Goal: Information Seeking & Learning: Learn about a topic

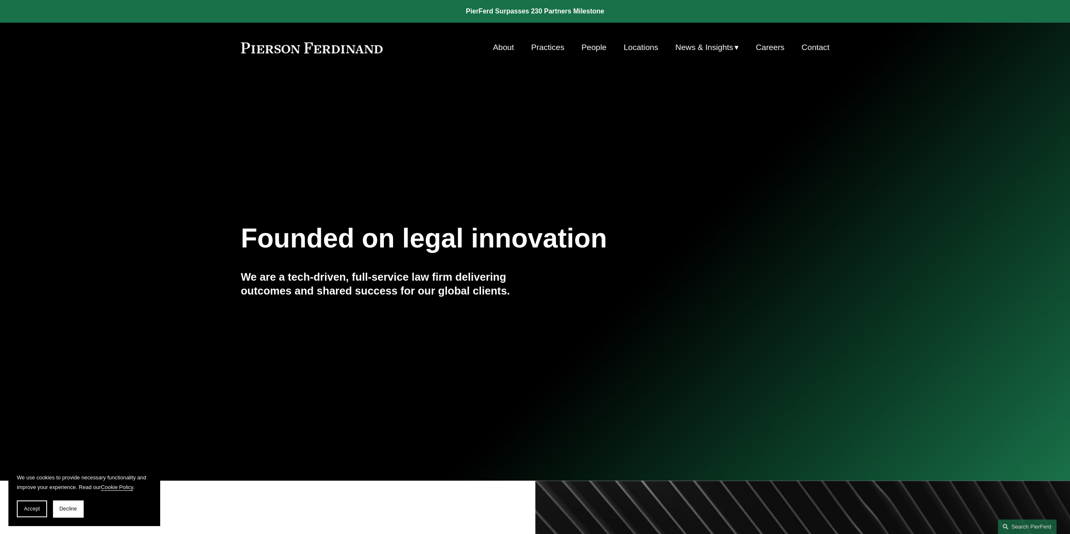
click at [643, 48] on link "Locations" at bounding box center [640, 48] width 34 height 16
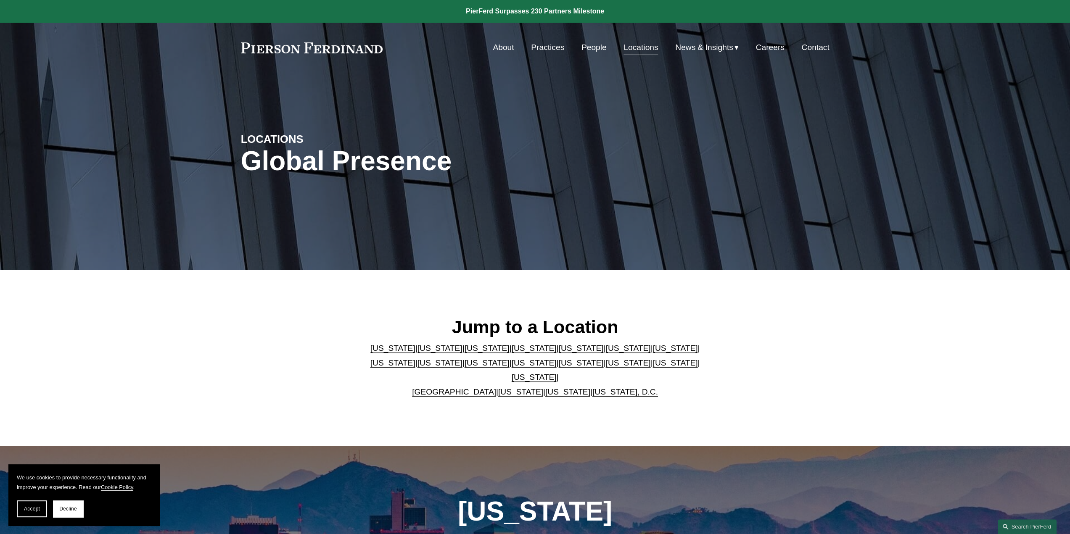
click at [559, 367] on link "North Carolina" at bounding box center [580, 363] width 45 height 9
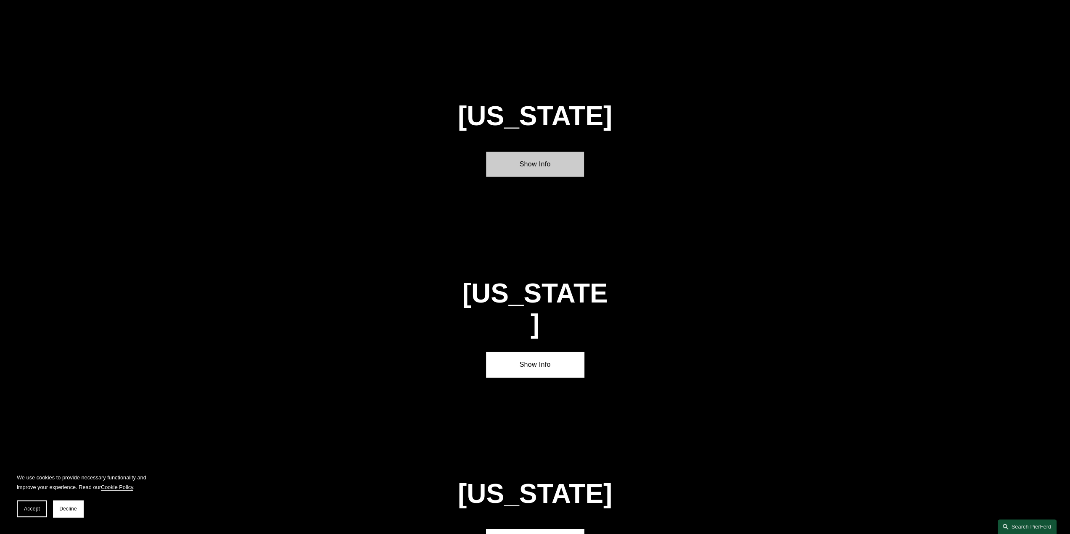
scroll to position [2394, 0]
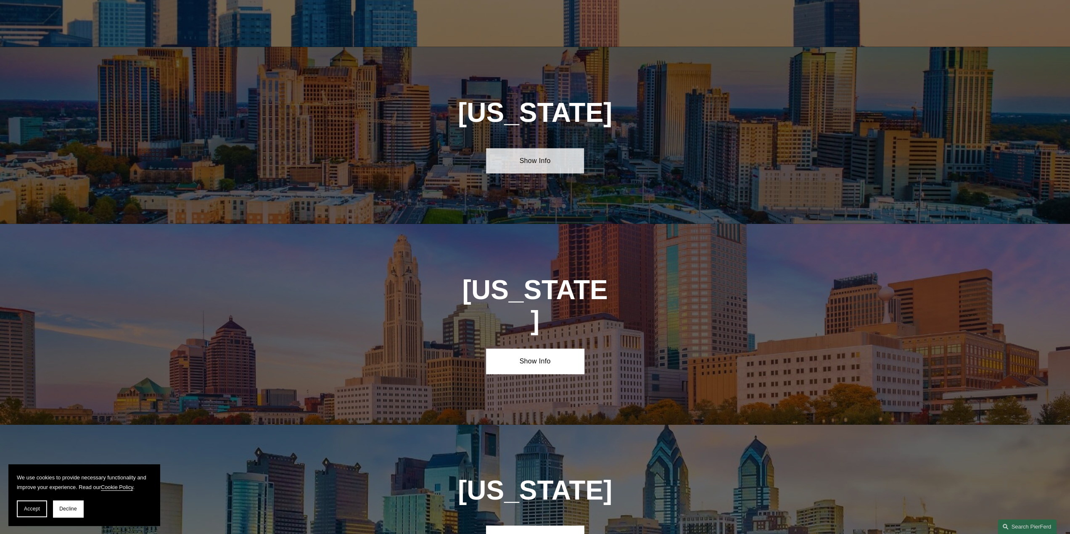
click at [549, 148] on link "Show Info" at bounding box center [535, 160] width 98 height 25
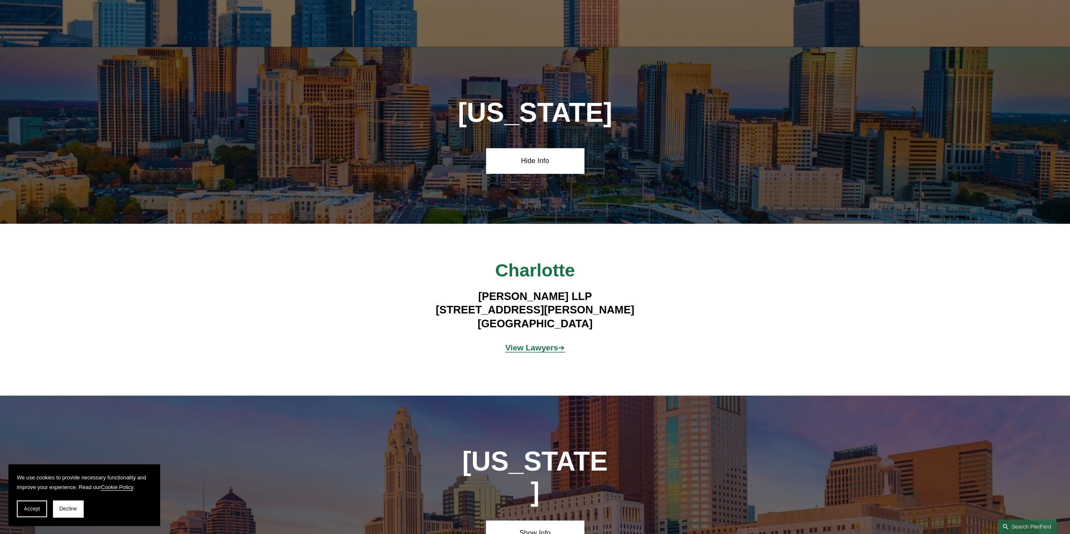
click at [538, 343] on strong "View Lawyers" at bounding box center [531, 347] width 53 height 9
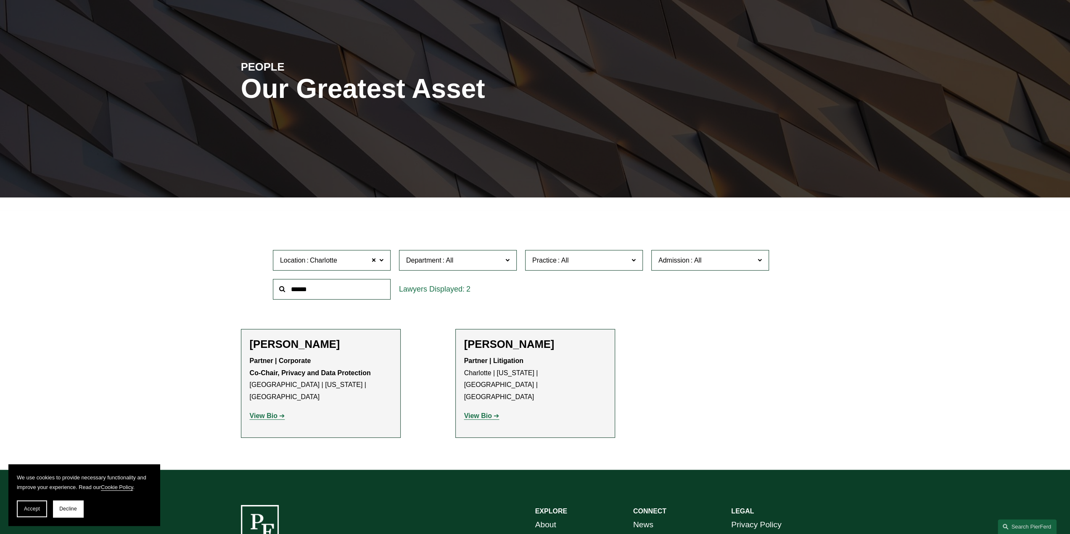
scroll to position [84, 0]
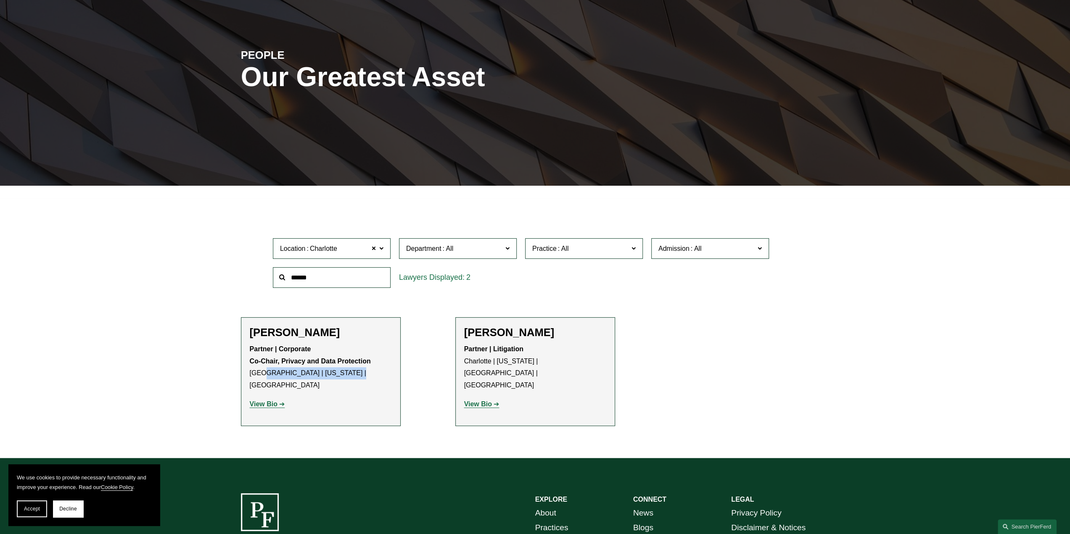
drag, startPoint x: 260, startPoint y: 371, endPoint x: 356, endPoint y: 372, distance: 96.3
click at [356, 372] on p "Partner | Corporate Co-Chair, Privacy and Data Protection Princeton | New York …" at bounding box center [321, 367] width 142 height 48
click at [334, 371] on p "Partner | Corporate Co-Chair, Privacy and Data Protection Princeton | New York …" at bounding box center [321, 367] width 142 height 48
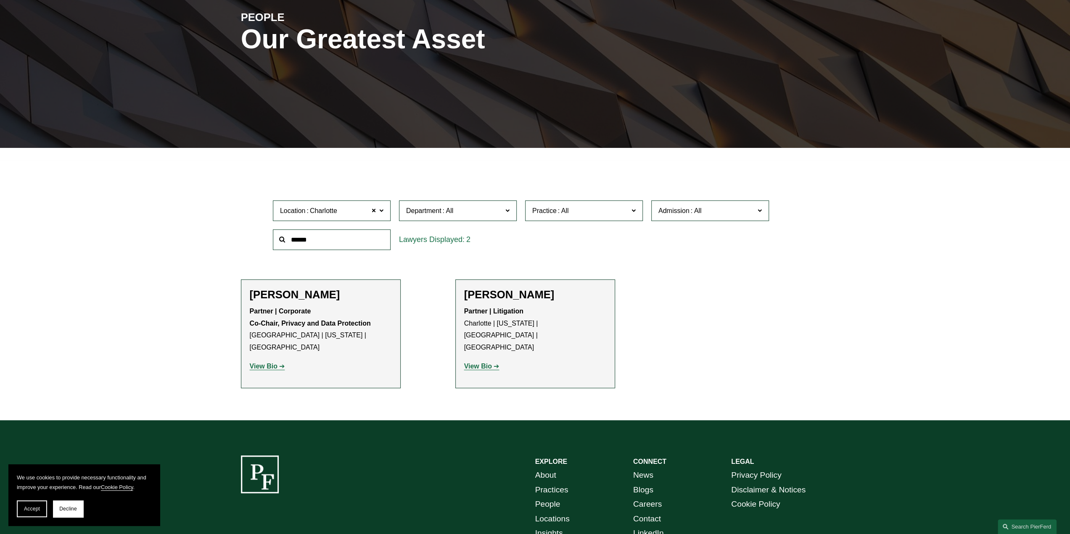
scroll to position [80, 0]
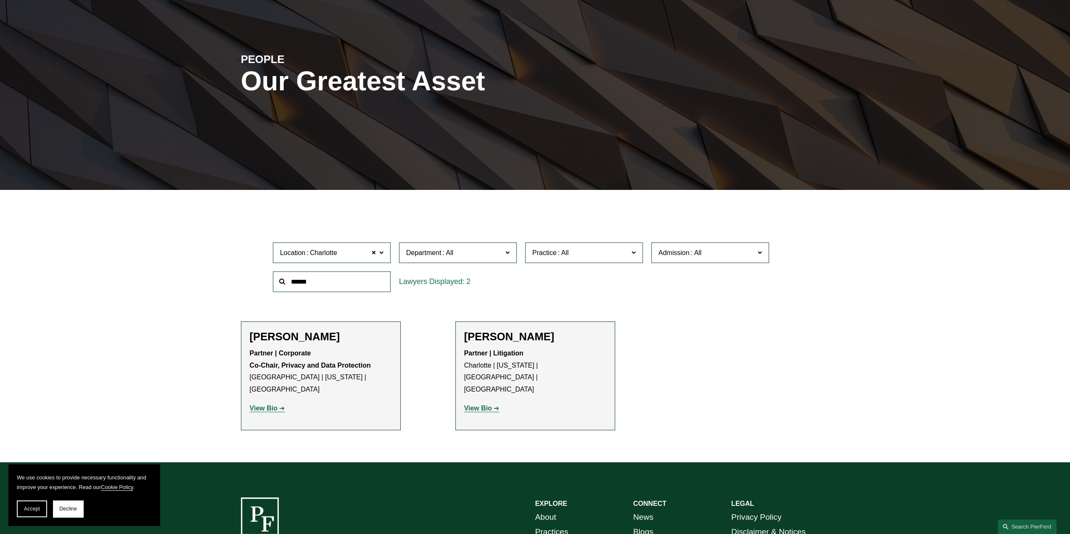
click at [277, 405] on strong "View Bio" at bounding box center [264, 408] width 28 height 7
click at [485, 405] on strong "View Bio" at bounding box center [478, 408] width 28 height 7
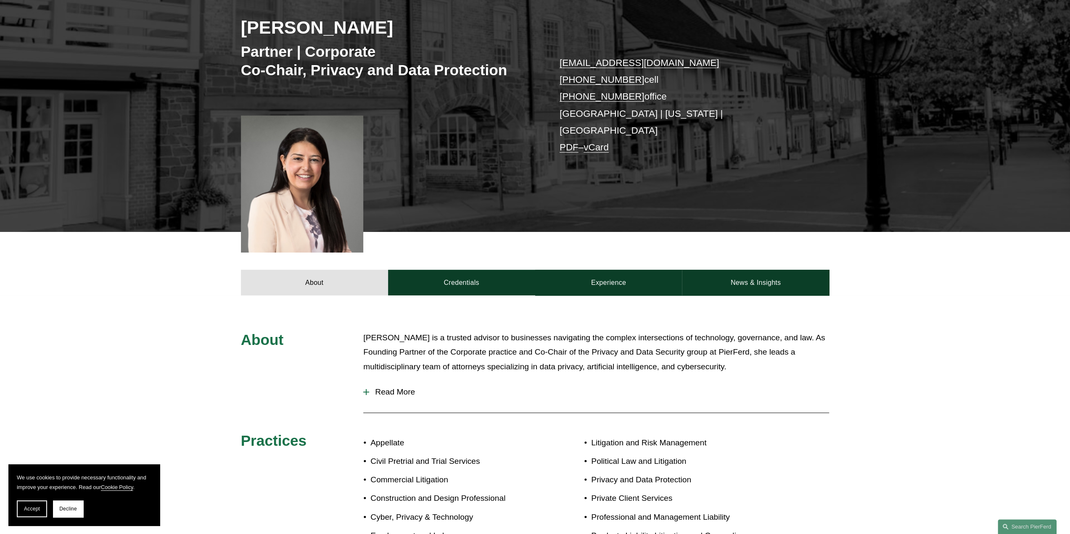
scroll to position [126, 0]
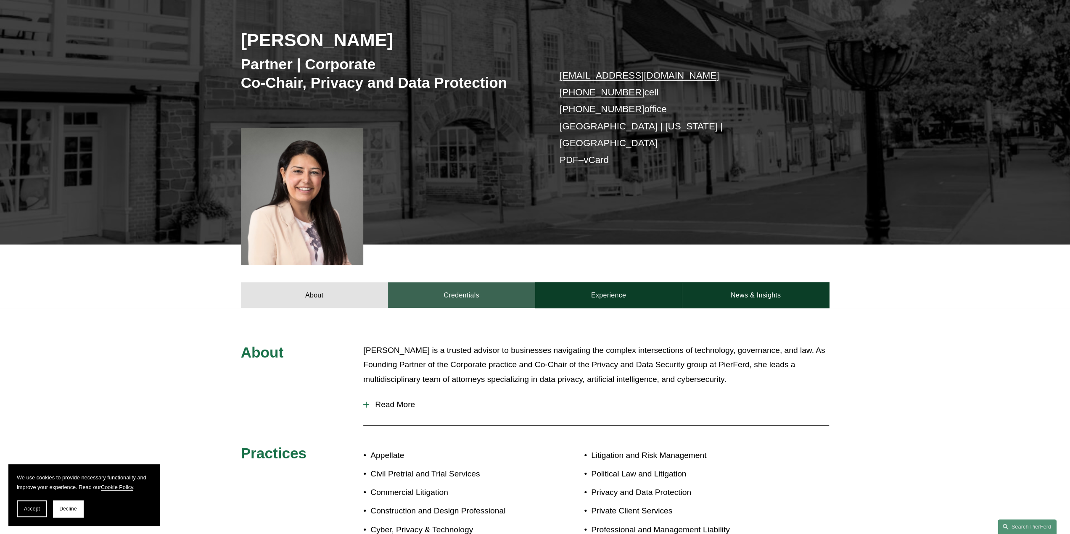
click at [508, 293] on link "Credentials" at bounding box center [461, 294] width 147 height 25
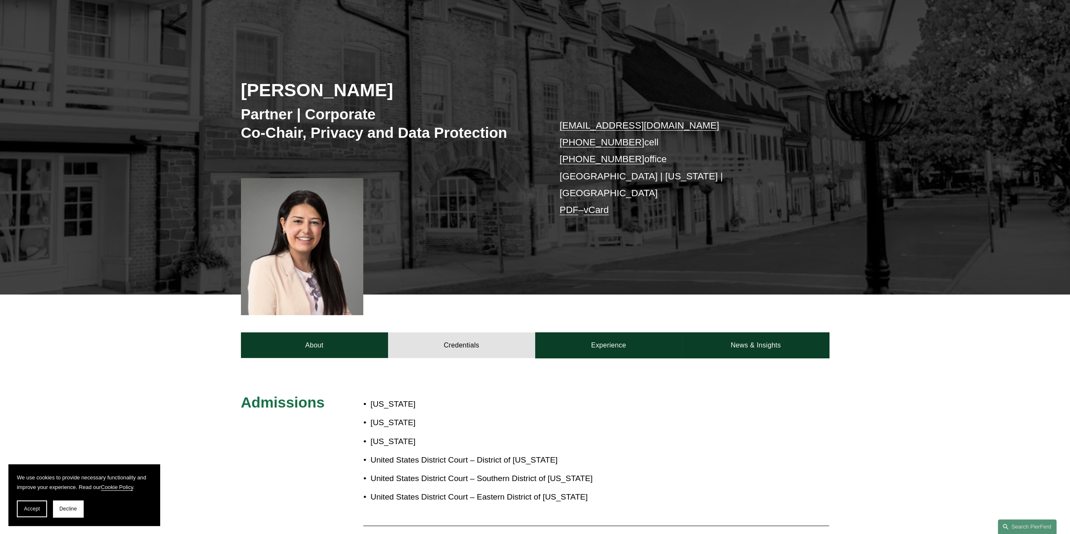
scroll to position [84, 0]
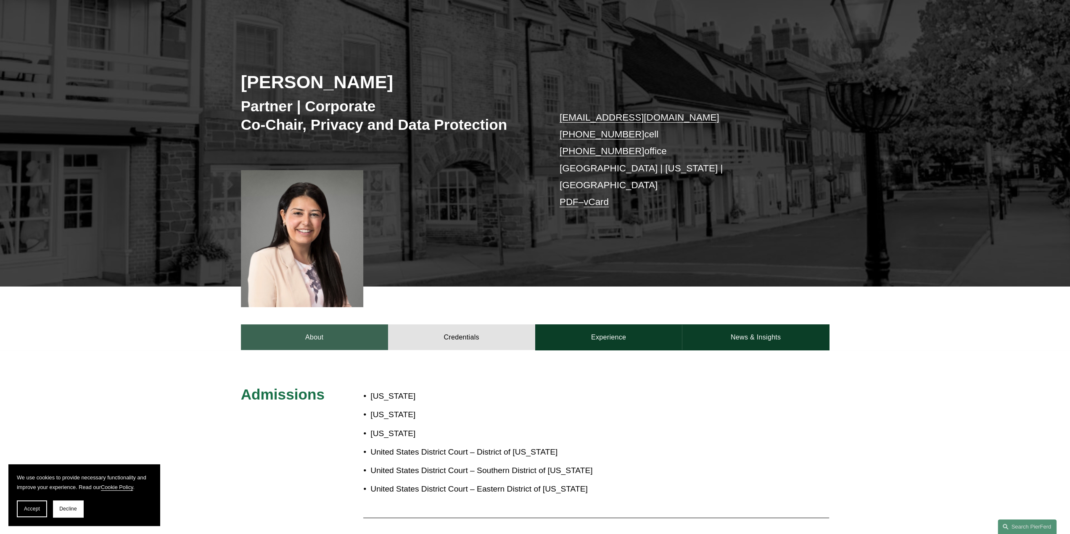
click at [351, 324] on link "About" at bounding box center [314, 336] width 147 height 25
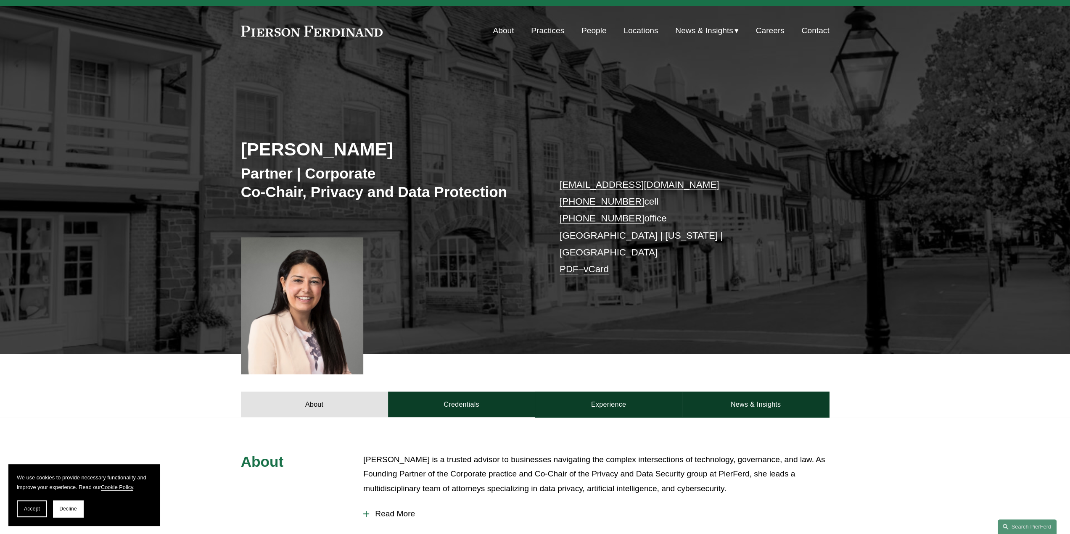
scroll to position [0, 0]
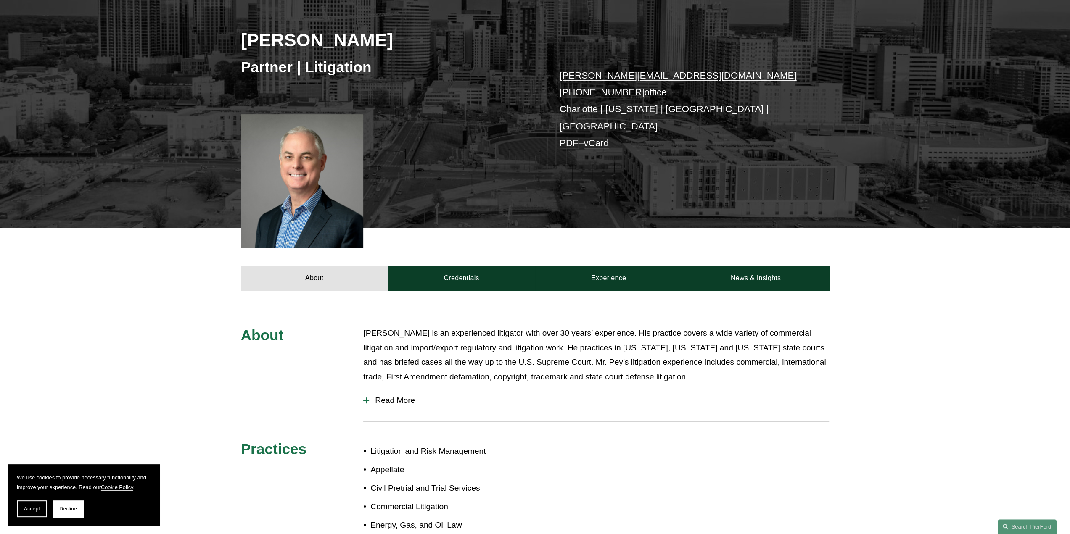
scroll to position [168, 0]
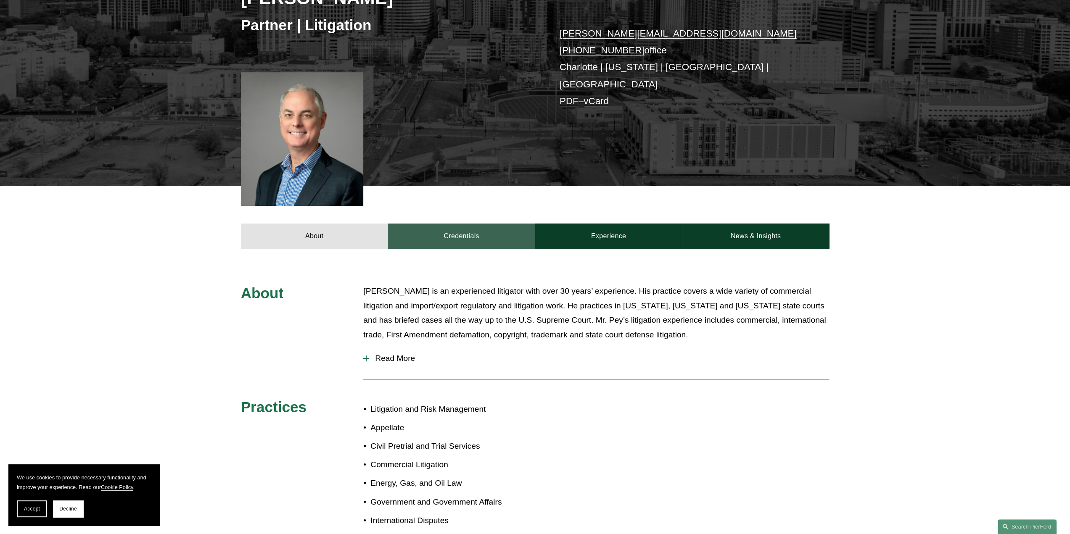
click at [445, 228] on link "Credentials" at bounding box center [461, 236] width 147 height 25
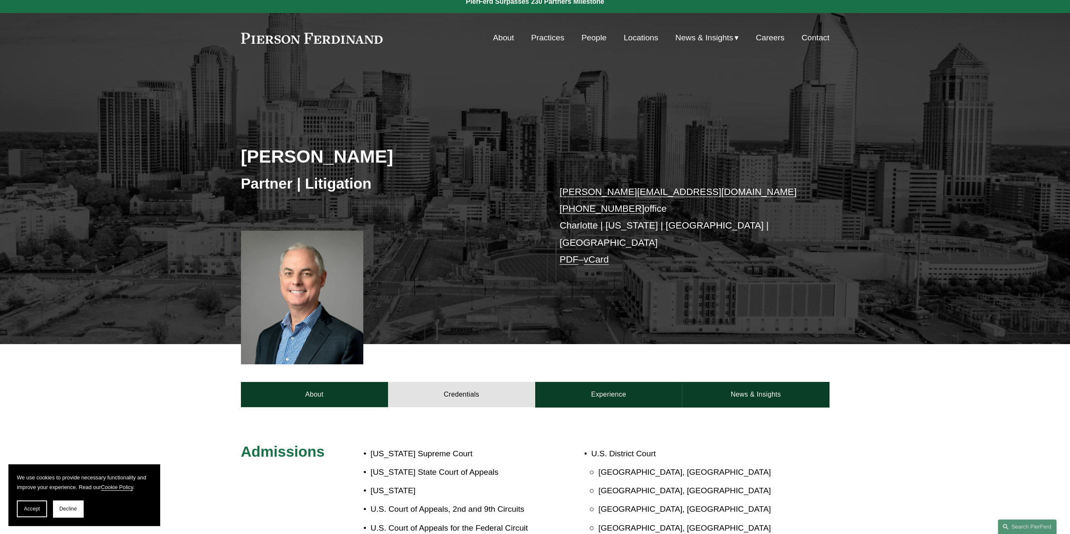
scroll to position [0, 0]
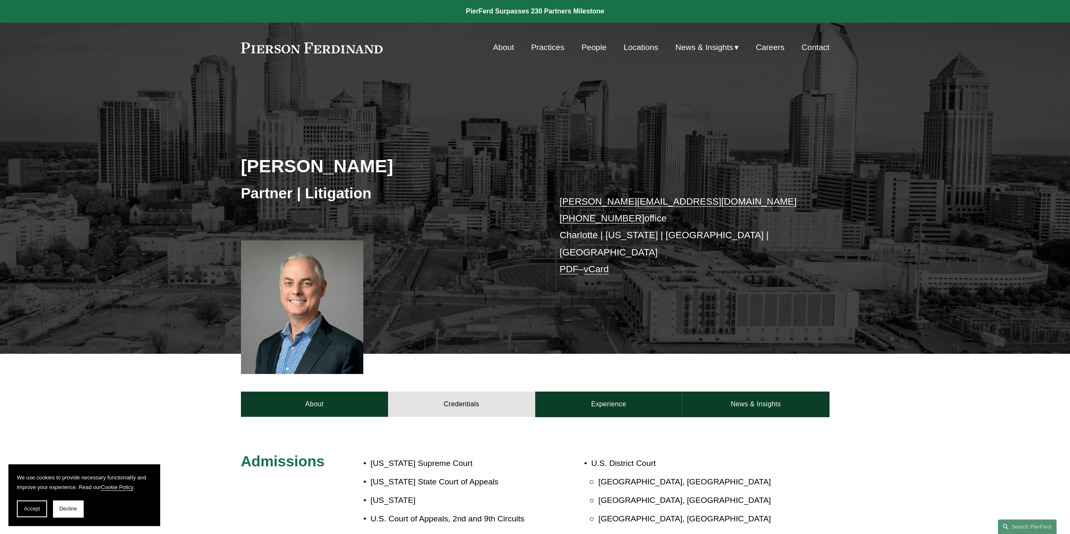
click at [591, 43] on link "People" at bounding box center [593, 48] width 25 height 16
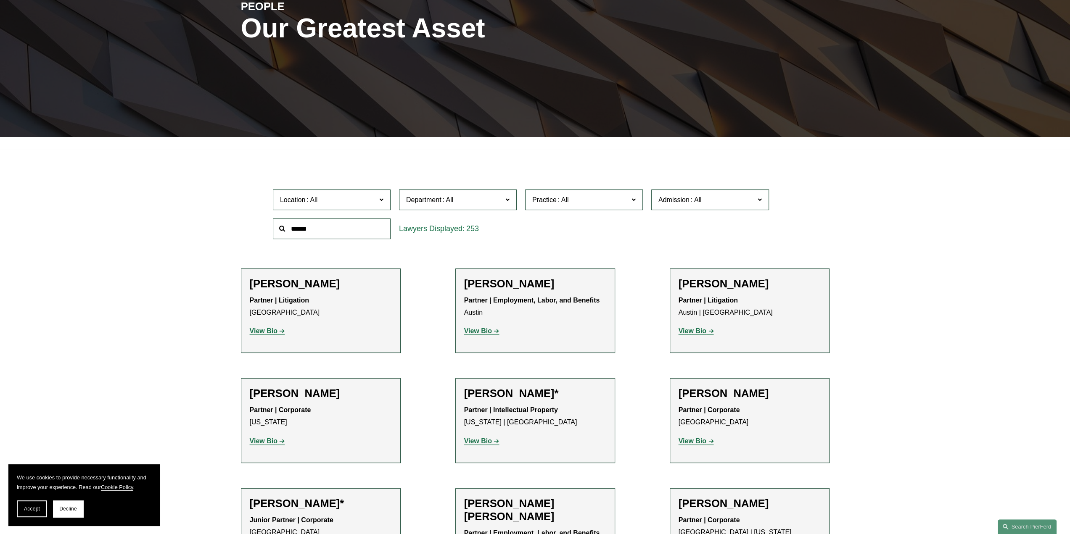
scroll to position [126, 0]
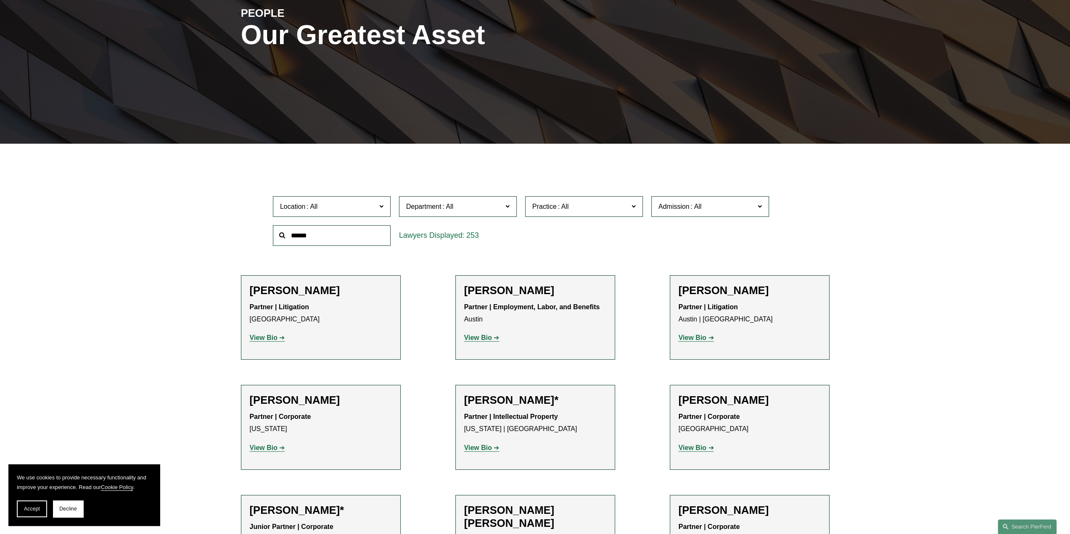
click at [325, 240] on input "text" at bounding box center [332, 235] width 118 height 21
type input "******"
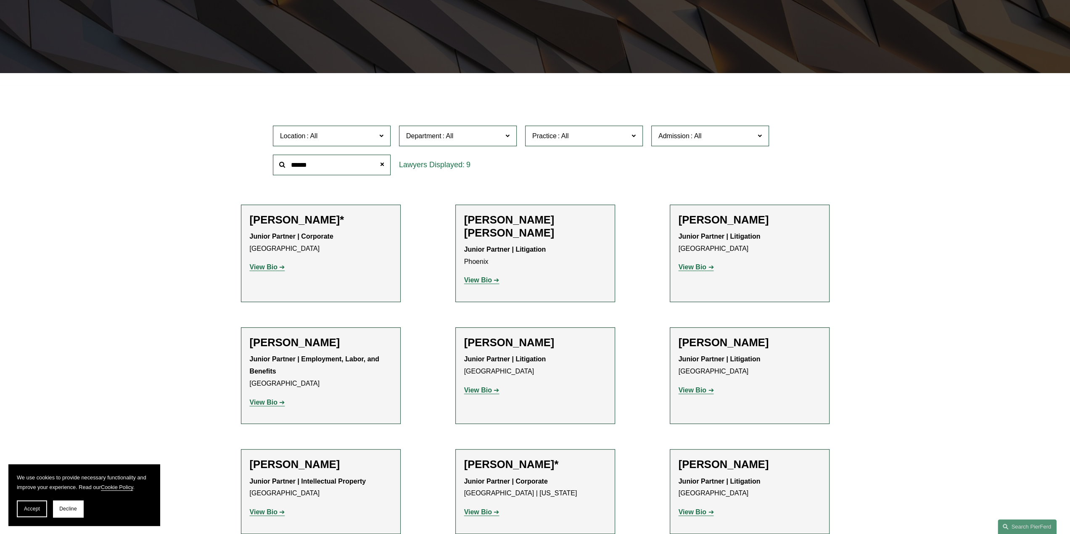
scroll to position [210, 0]
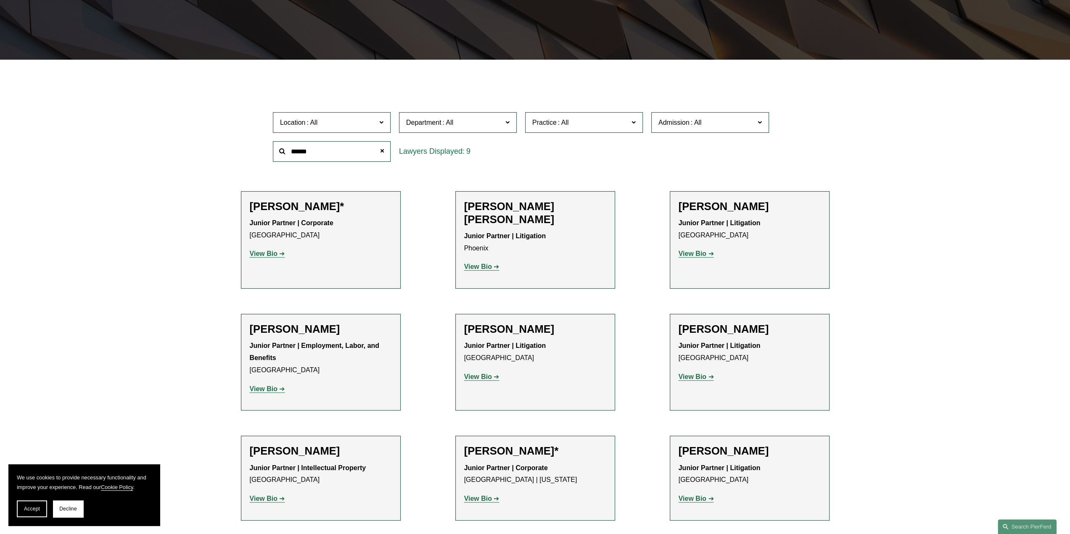
click at [704, 253] on strong "View Bio" at bounding box center [692, 253] width 28 height 7
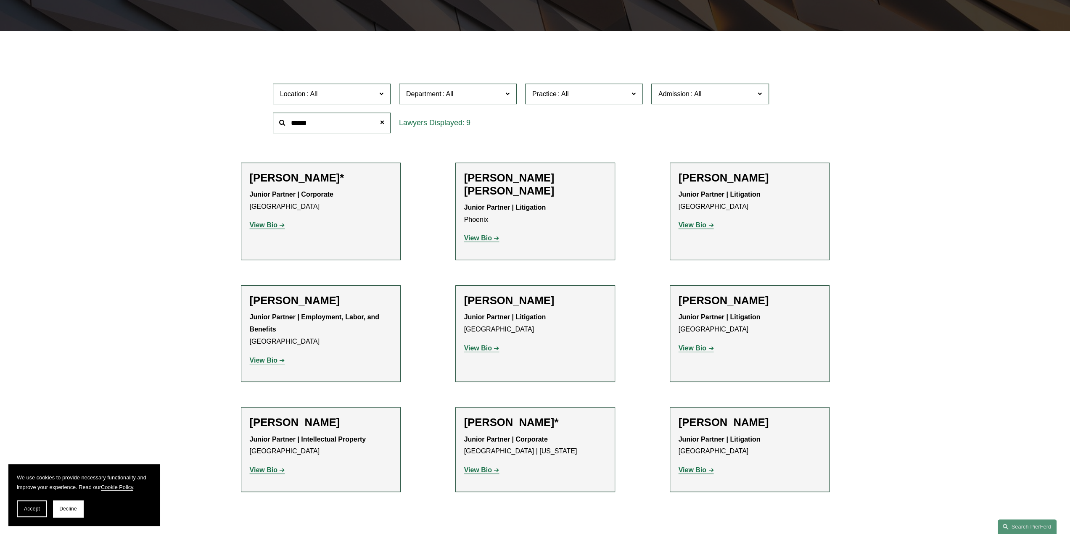
scroll to position [252, 0]
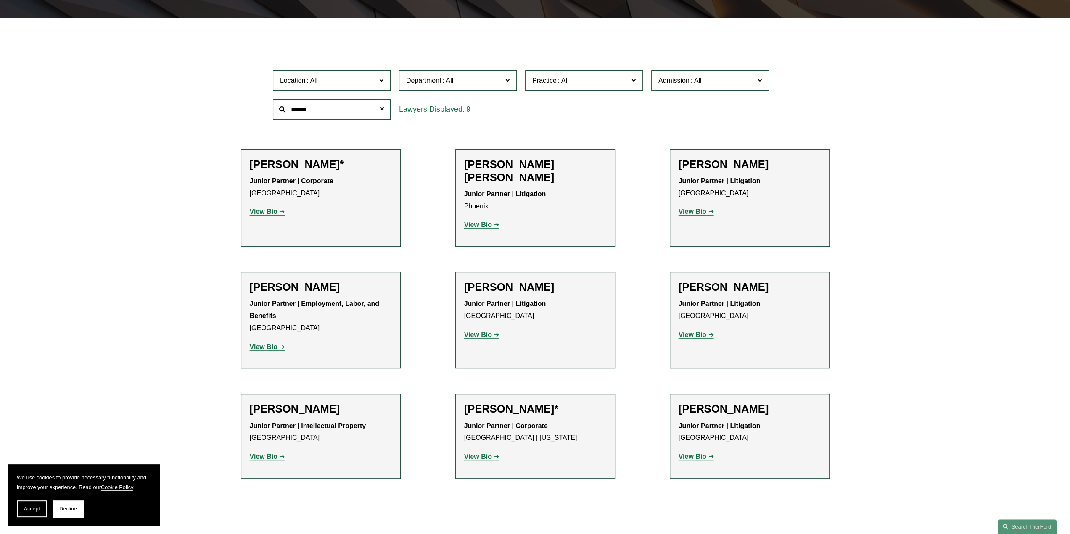
click at [276, 343] on strong "View Bio" at bounding box center [264, 346] width 28 height 7
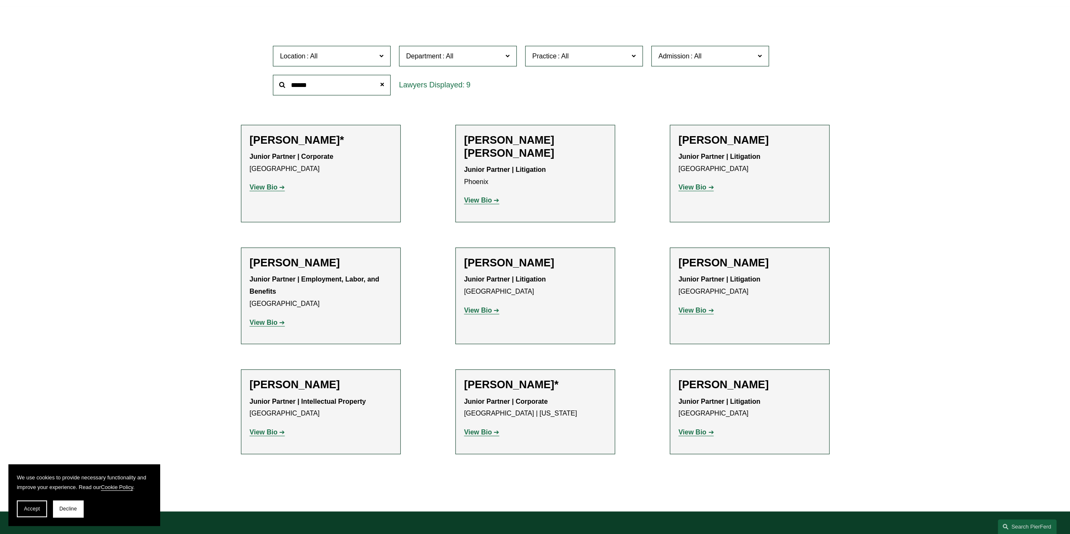
scroll to position [294, 0]
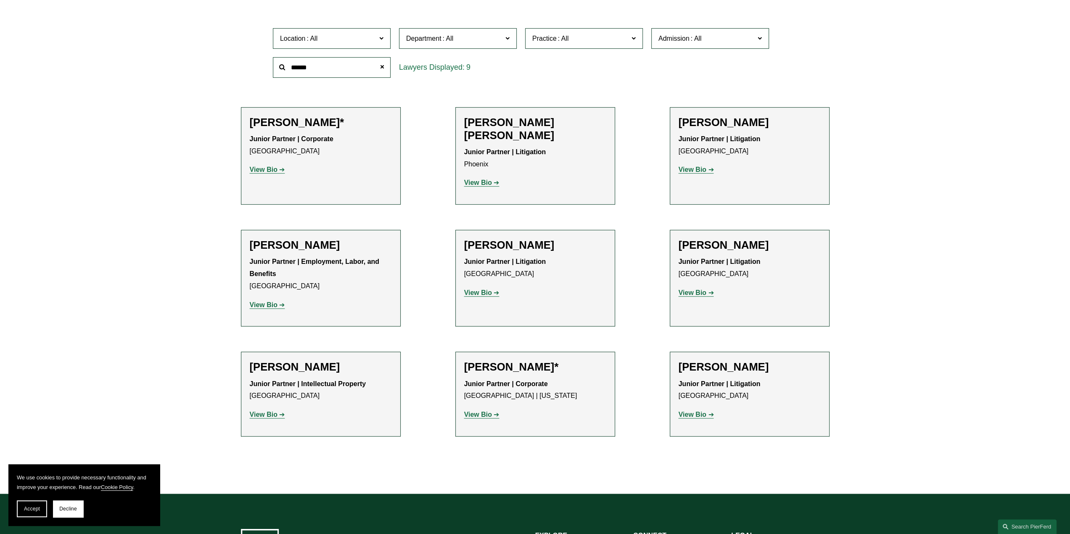
click at [482, 411] on strong "View Bio" at bounding box center [478, 414] width 28 height 7
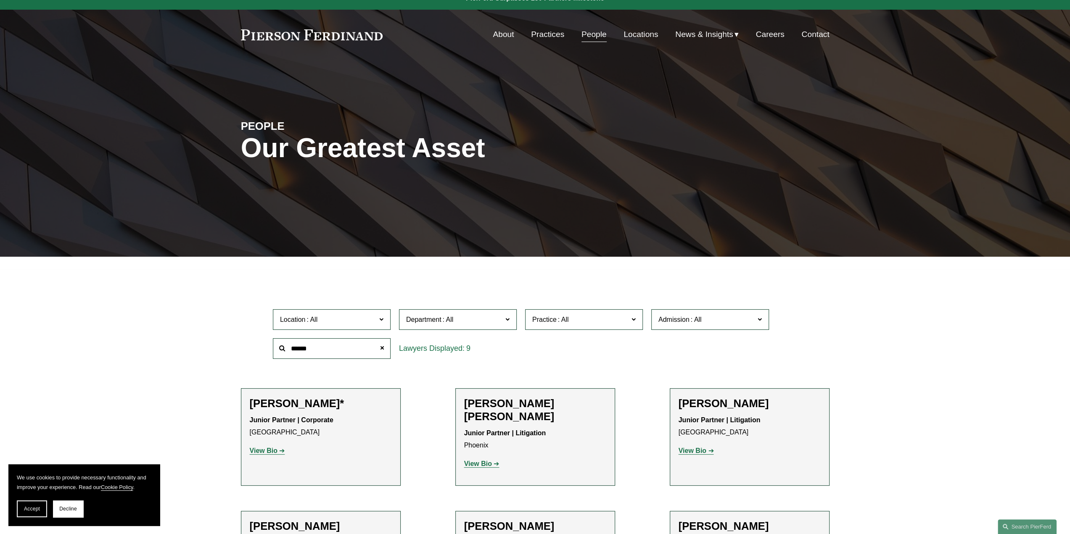
scroll to position [0, 0]
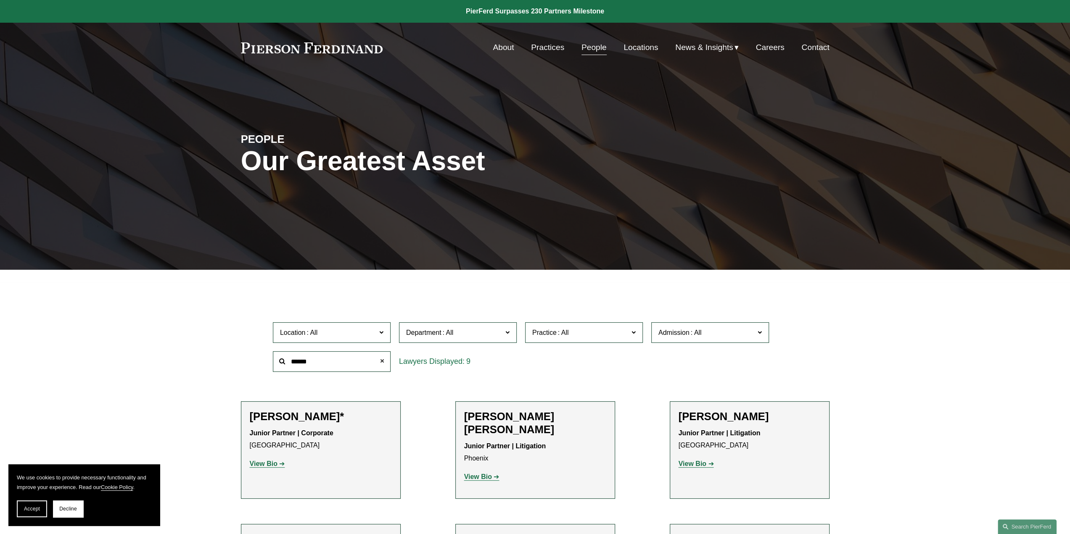
click at [379, 360] on span at bounding box center [382, 361] width 17 height 17
click at [335, 359] on input "text" at bounding box center [332, 361] width 118 height 21
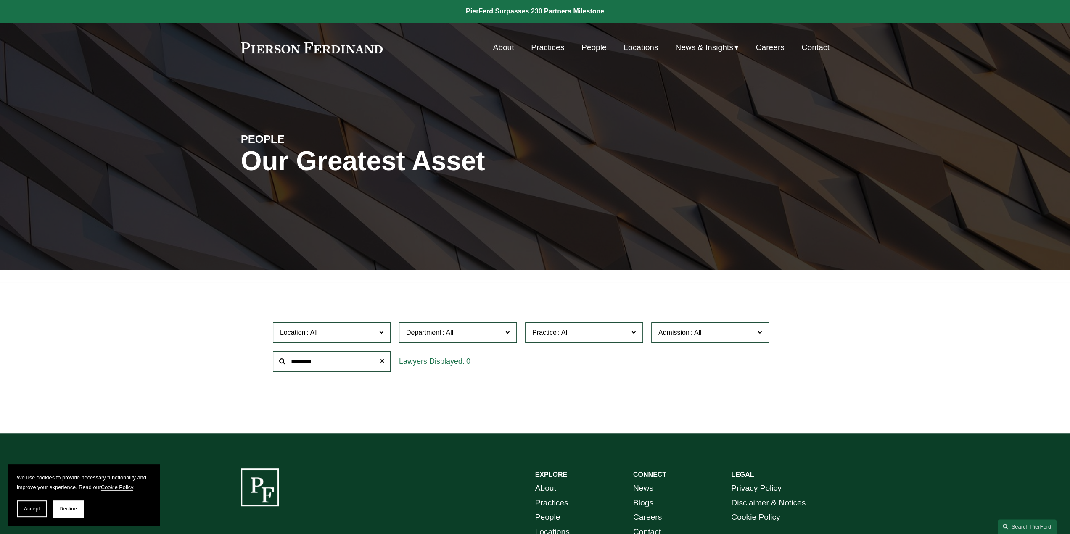
click at [298, 359] on input "********" at bounding box center [332, 361] width 118 height 21
type input "*********"
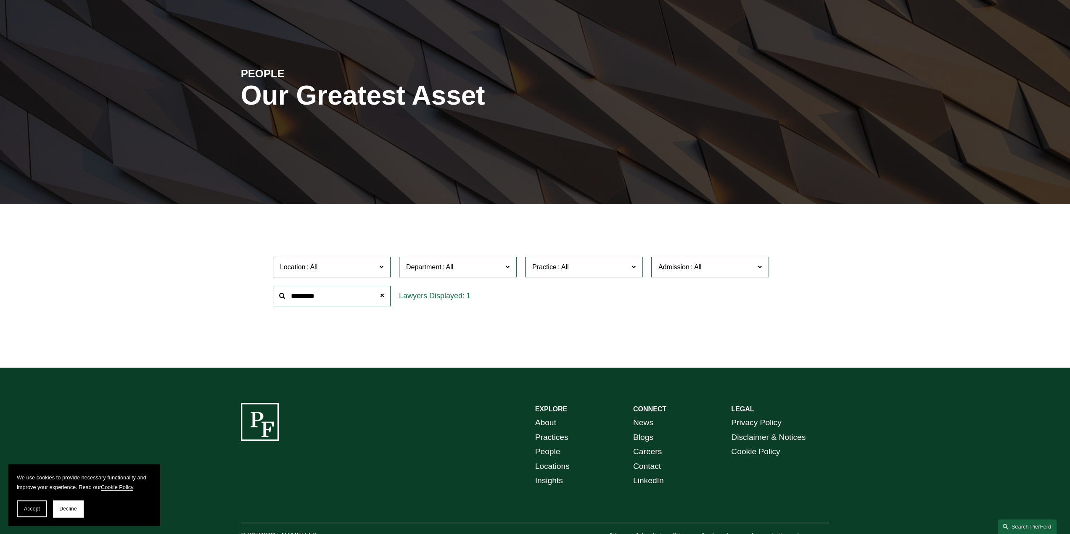
scroll to position [109, 0]
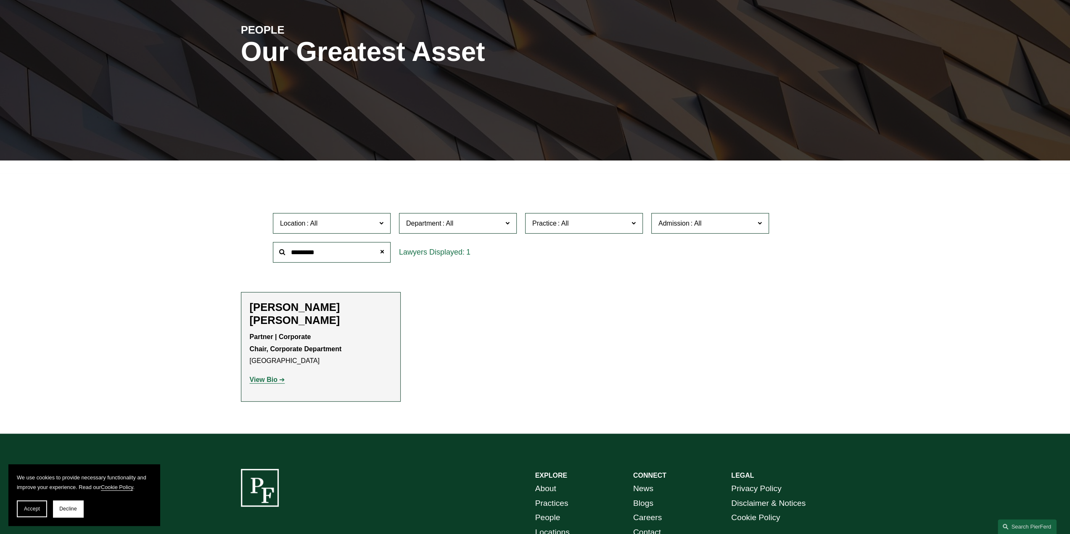
click at [267, 376] on strong "View Bio" at bounding box center [264, 379] width 28 height 7
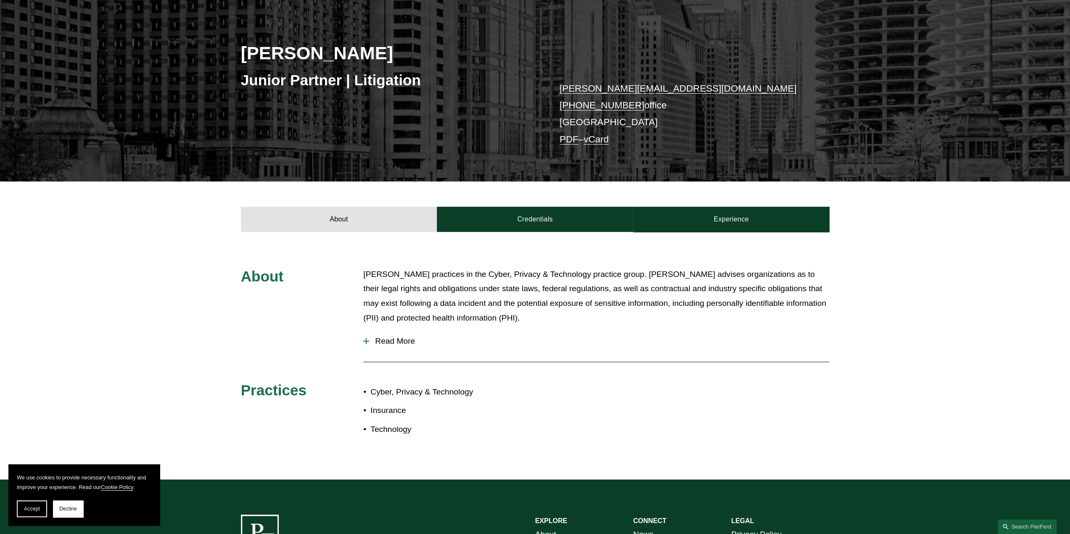
scroll to position [126, 0]
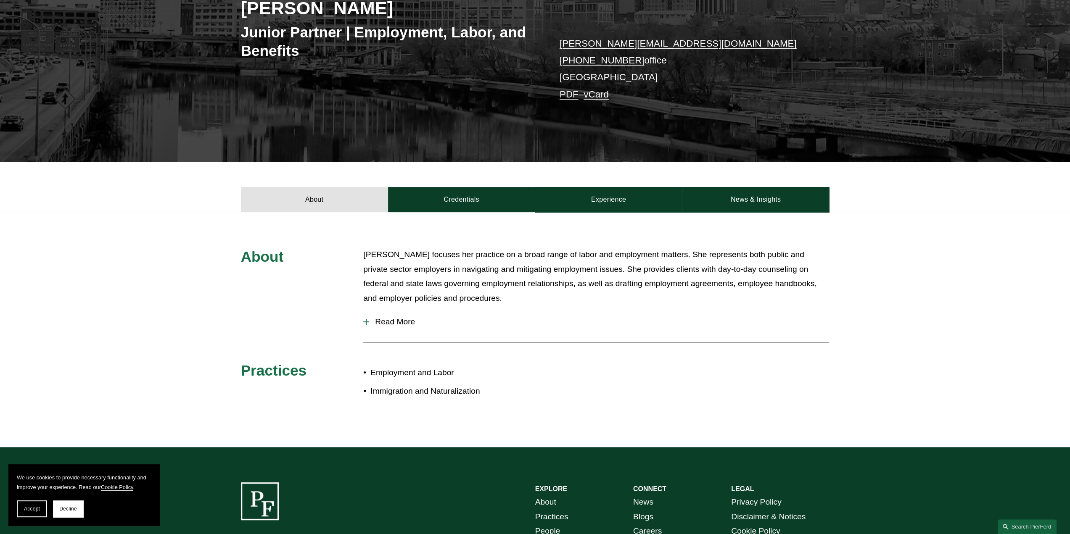
scroll to position [168, 0]
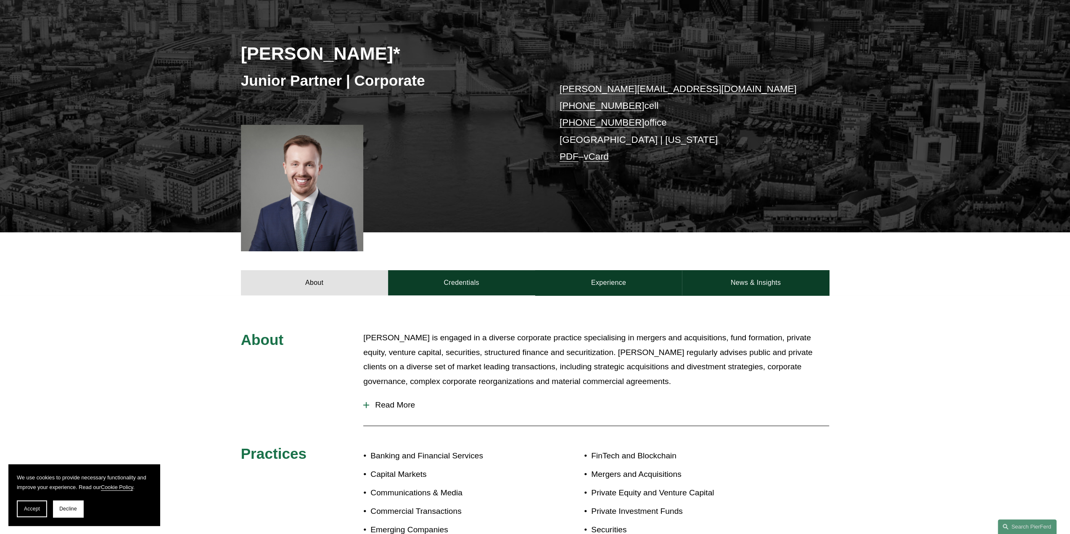
scroll to position [126, 0]
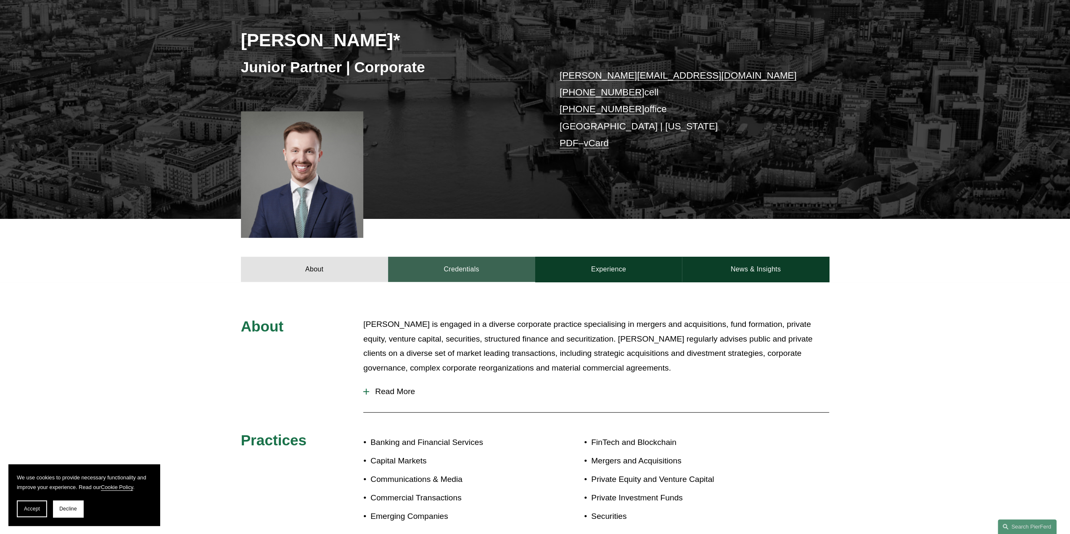
click at [499, 272] on link "Credentials" at bounding box center [461, 269] width 147 height 25
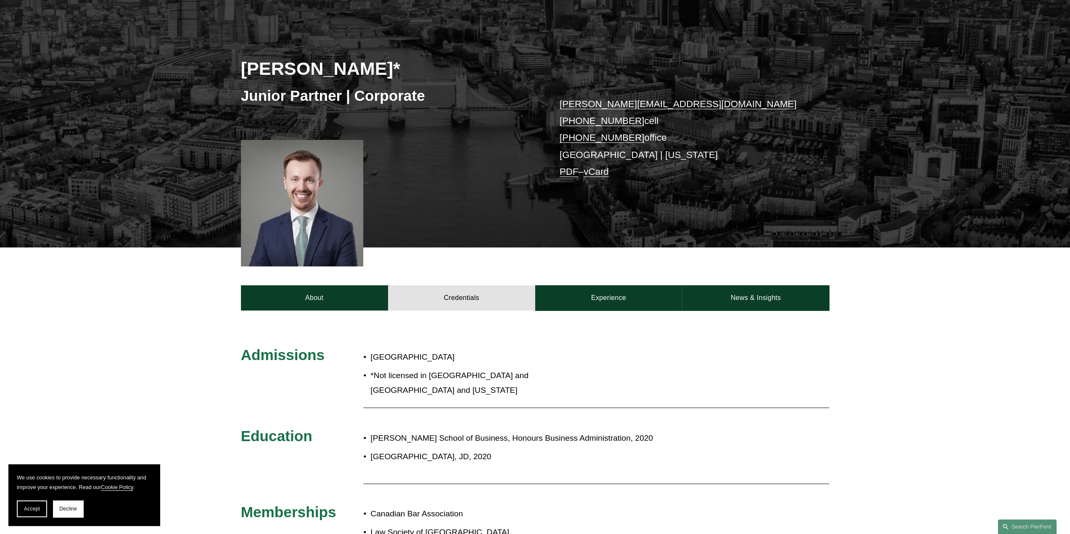
scroll to position [84, 0]
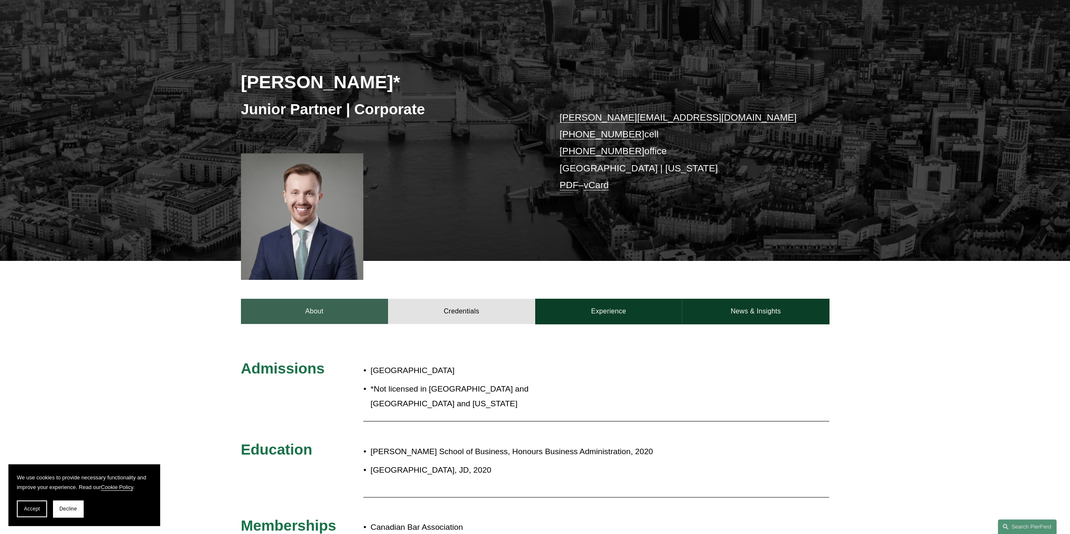
click at [346, 312] on link "About" at bounding box center [314, 311] width 147 height 25
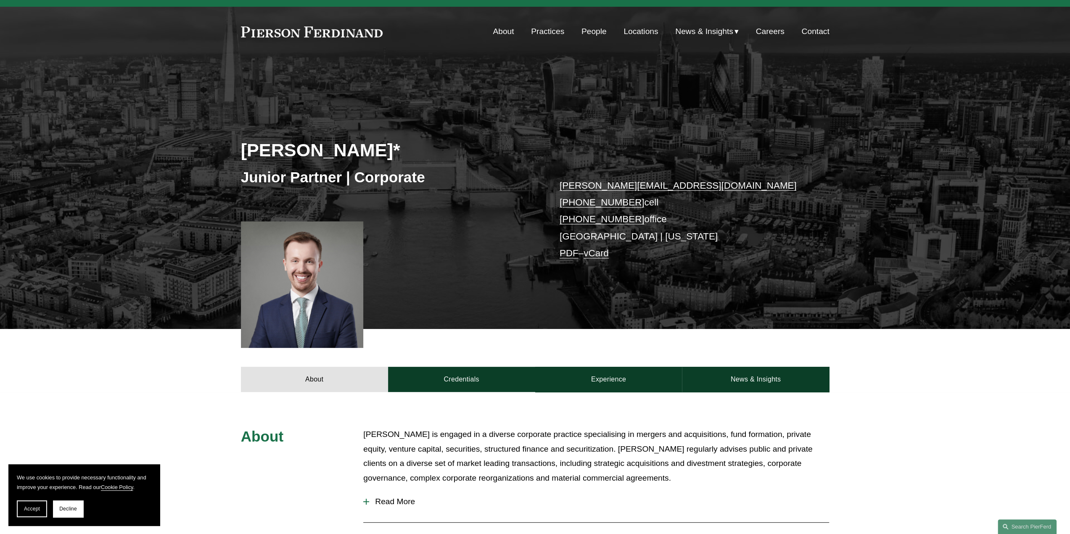
scroll to position [0, 0]
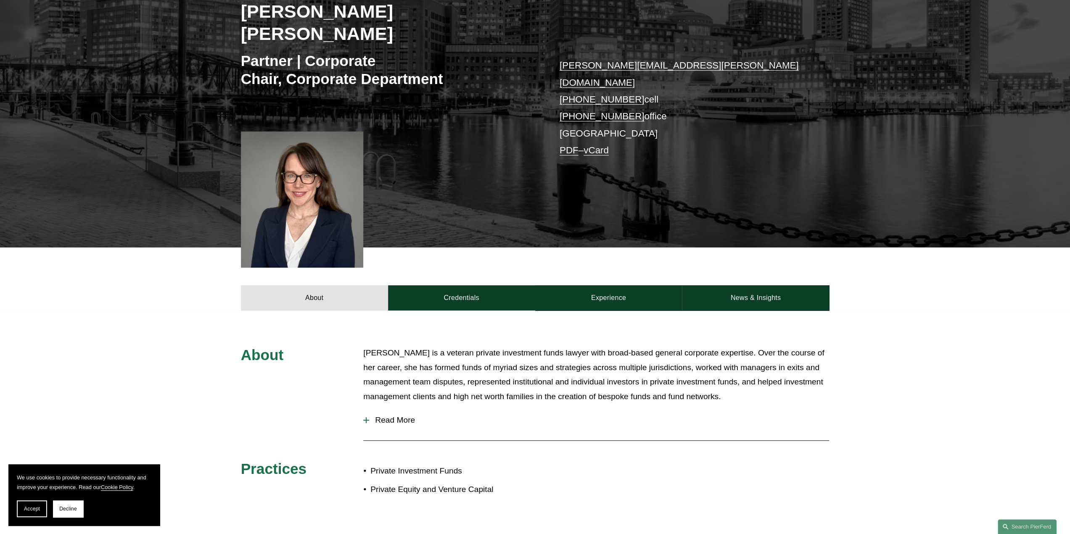
scroll to position [168, 0]
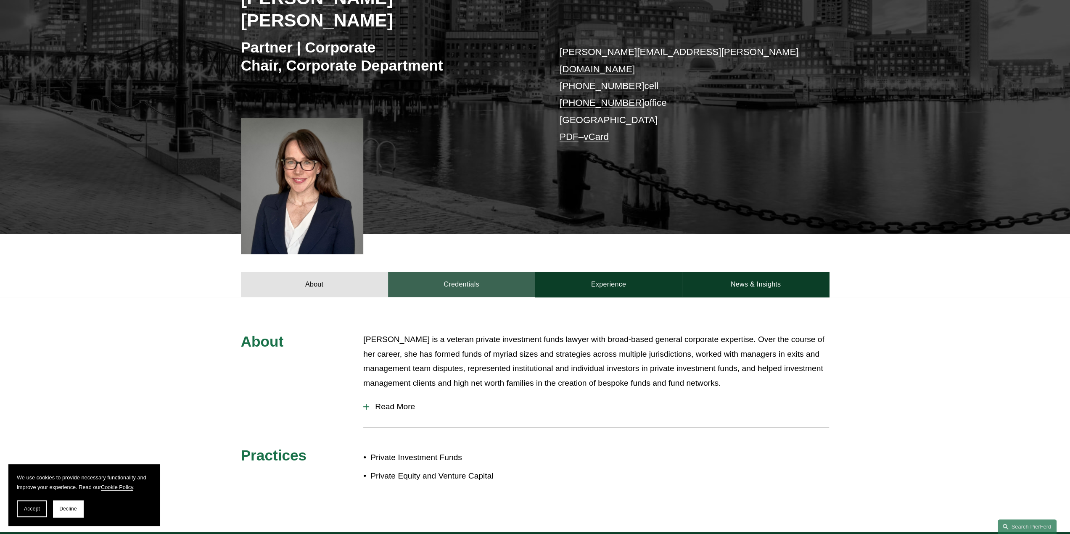
click at [456, 272] on link "Credentials" at bounding box center [461, 284] width 147 height 25
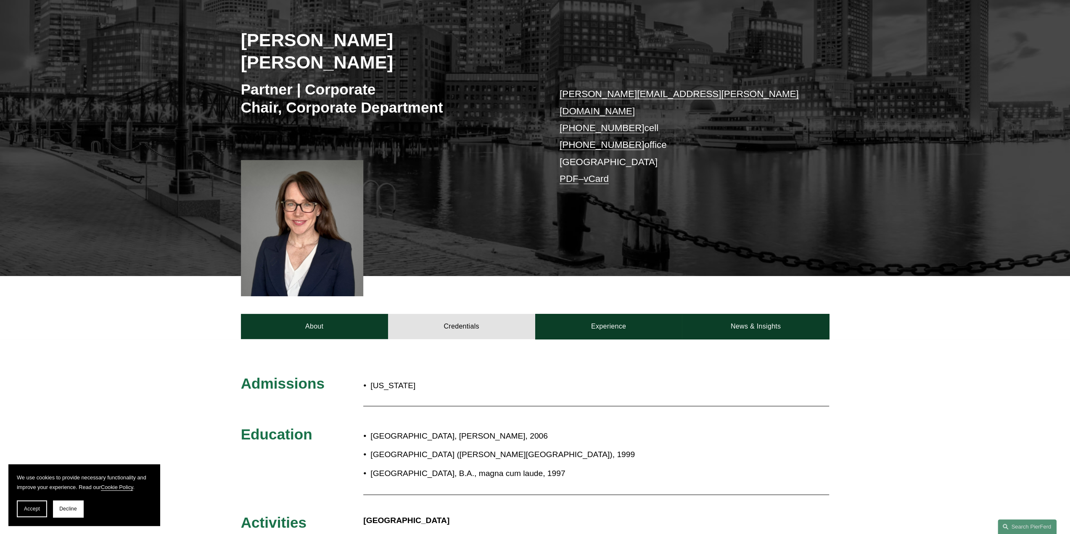
scroll to position [42, 0]
